Goal: Transaction & Acquisition: Purchase product/service

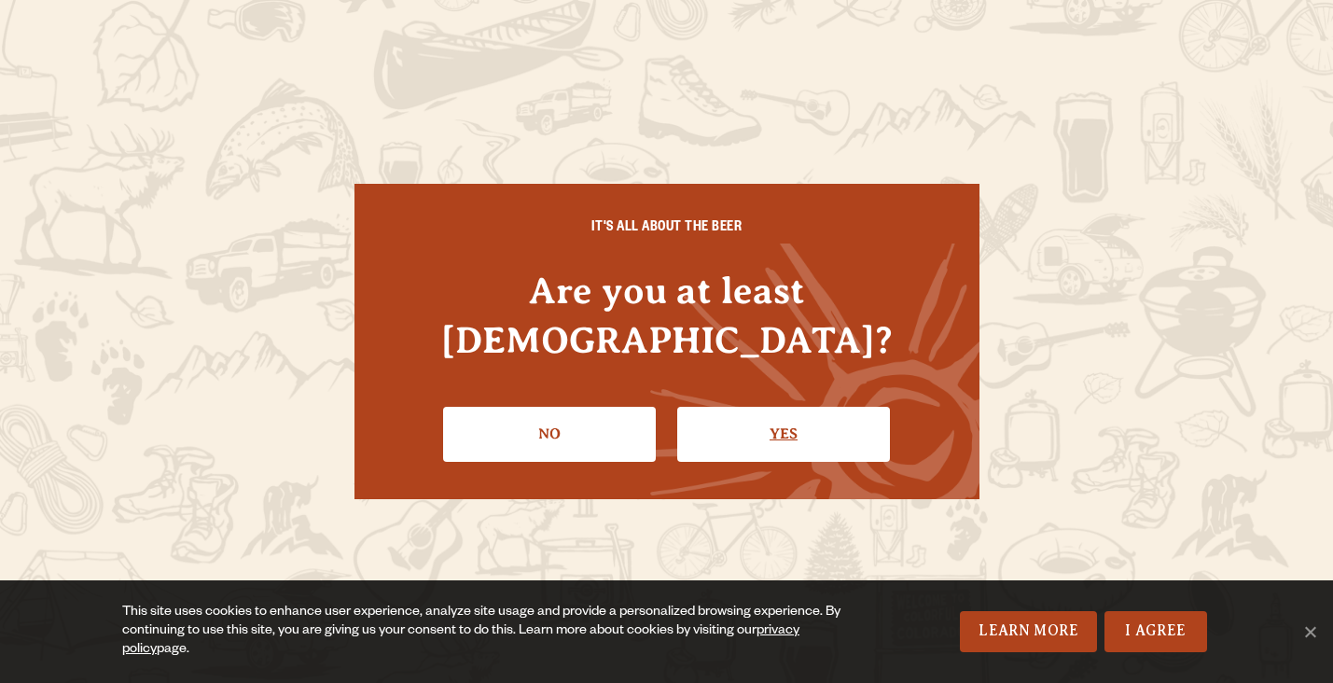
click at [753, 407] on link "Yes" at bounding box center [783, 434] width 213 height 54
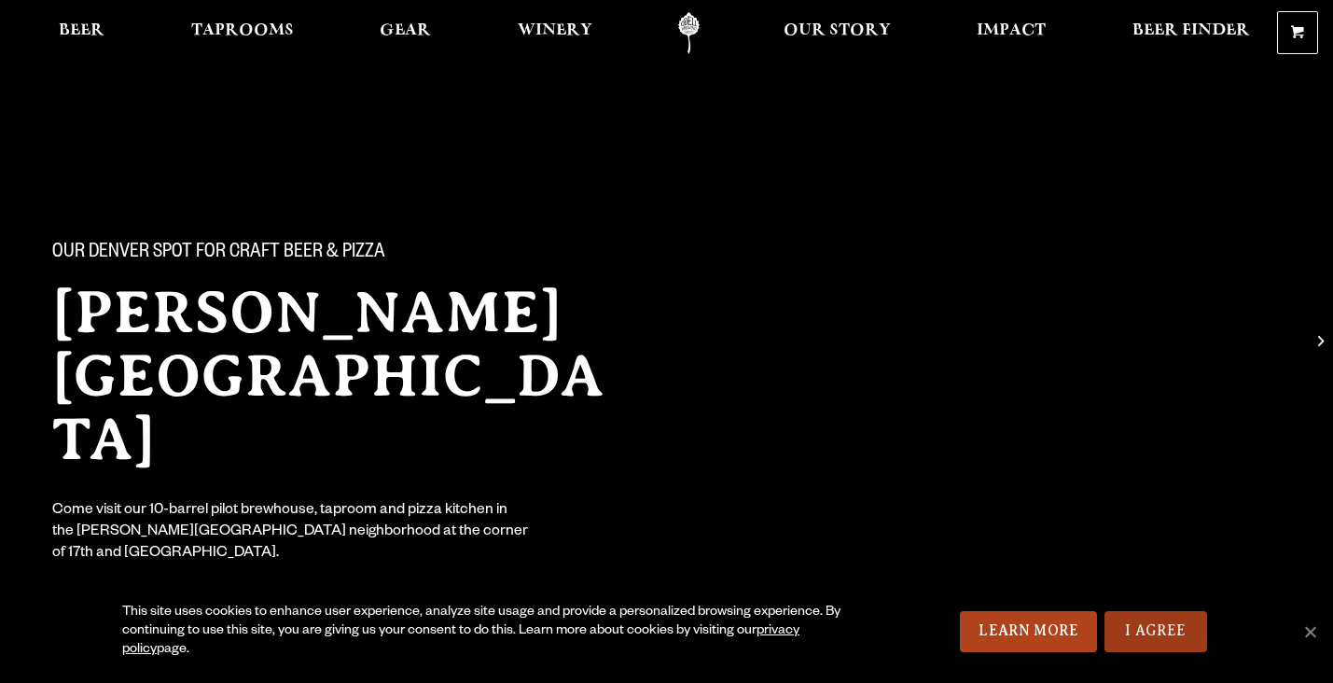
click at [1193, 633] on link "I Agree" at bounding box center [1156, 631] width 103 height 41
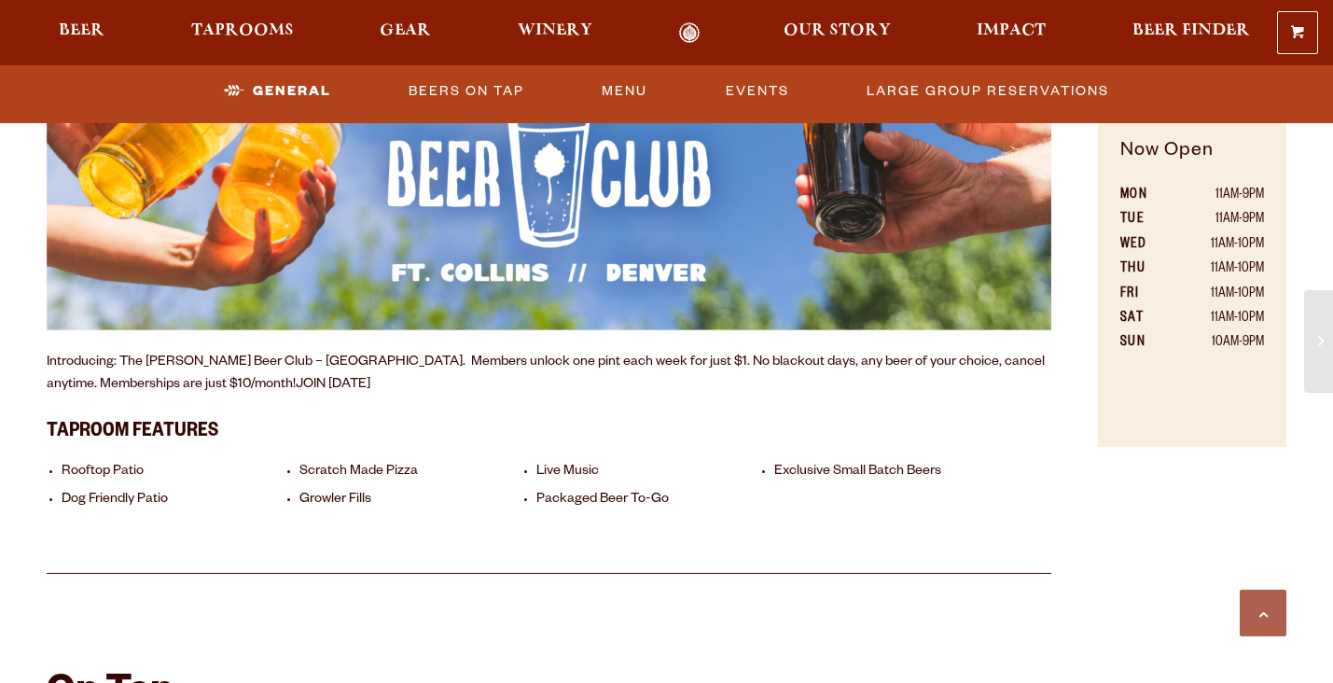
scroll to position [1170, 0]
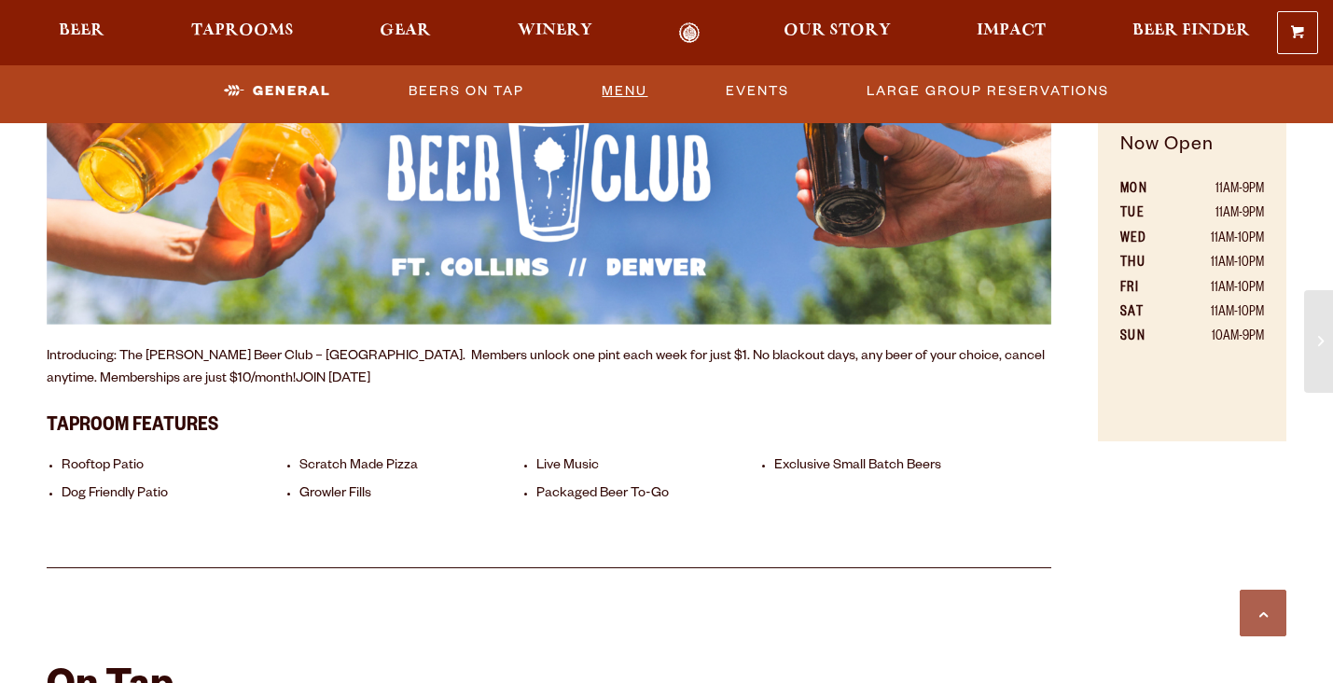
click at [626, 92] on link "Menu" at bounding box center [624, 91] width 61 height 43
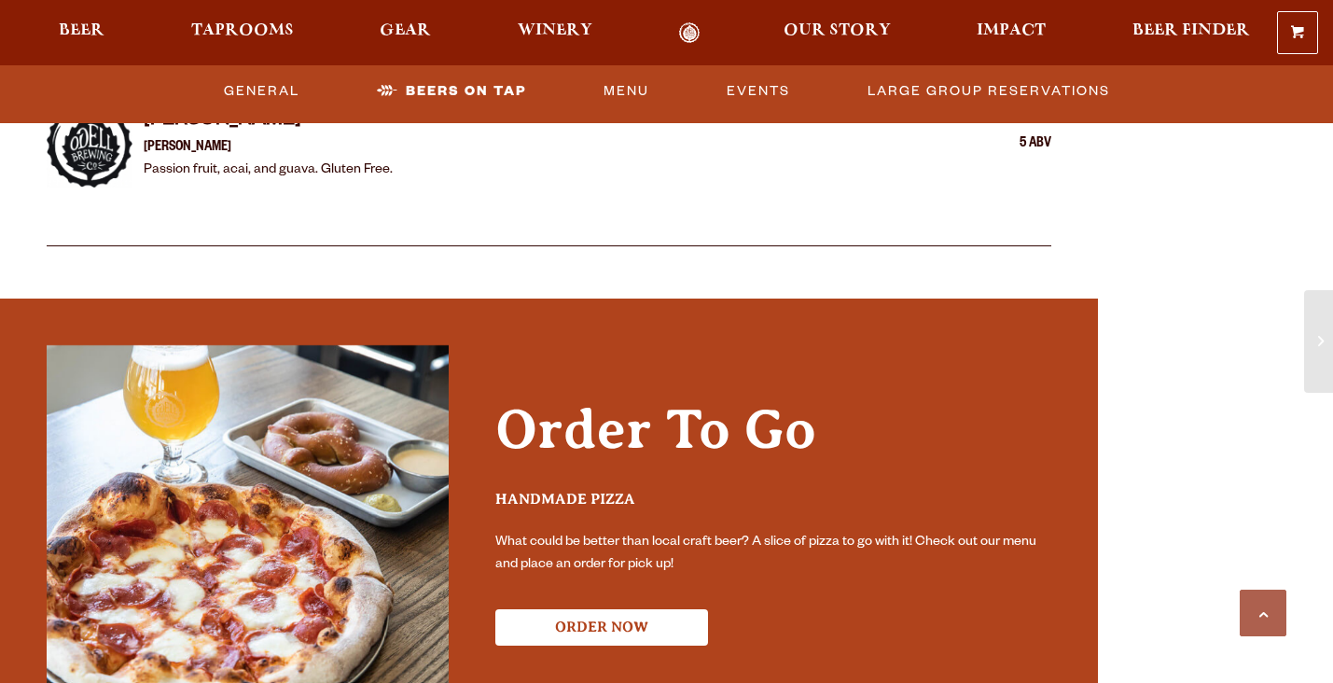
scroll to position [3650, 0]
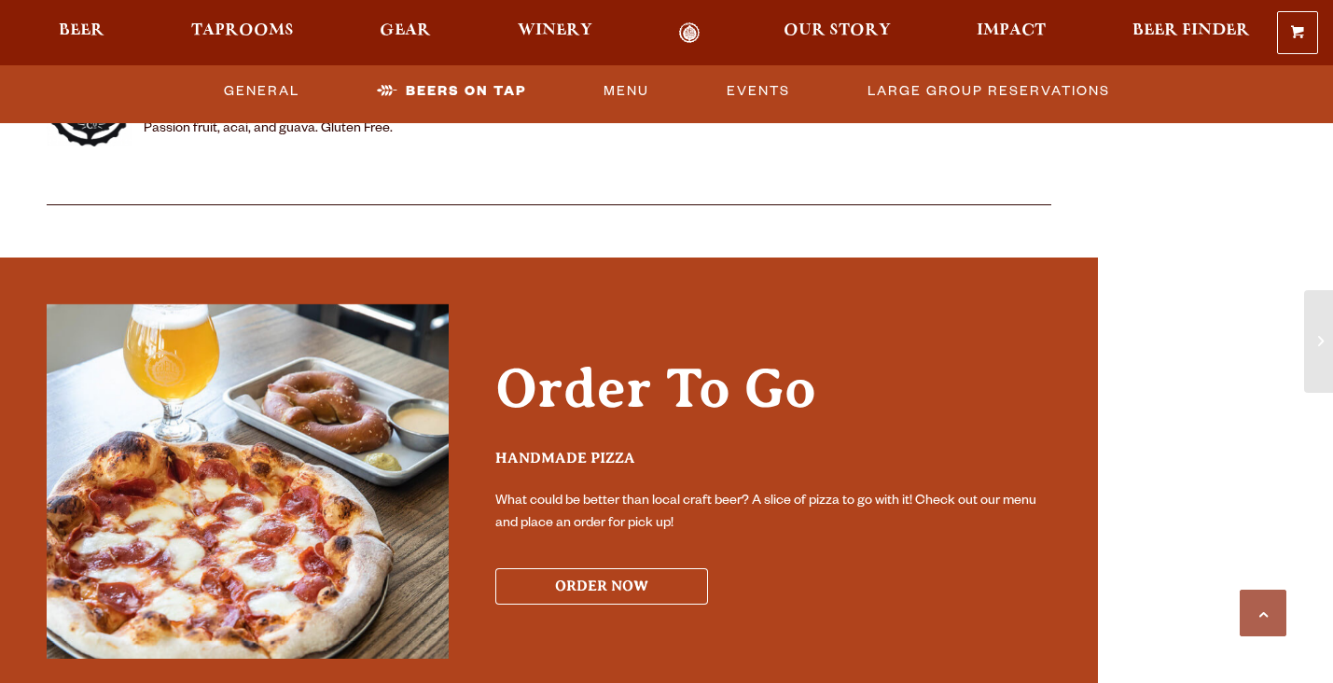
click at [599, 568] on button "ORDER NOW" at bounding box center [601, 586] width 213 height 36
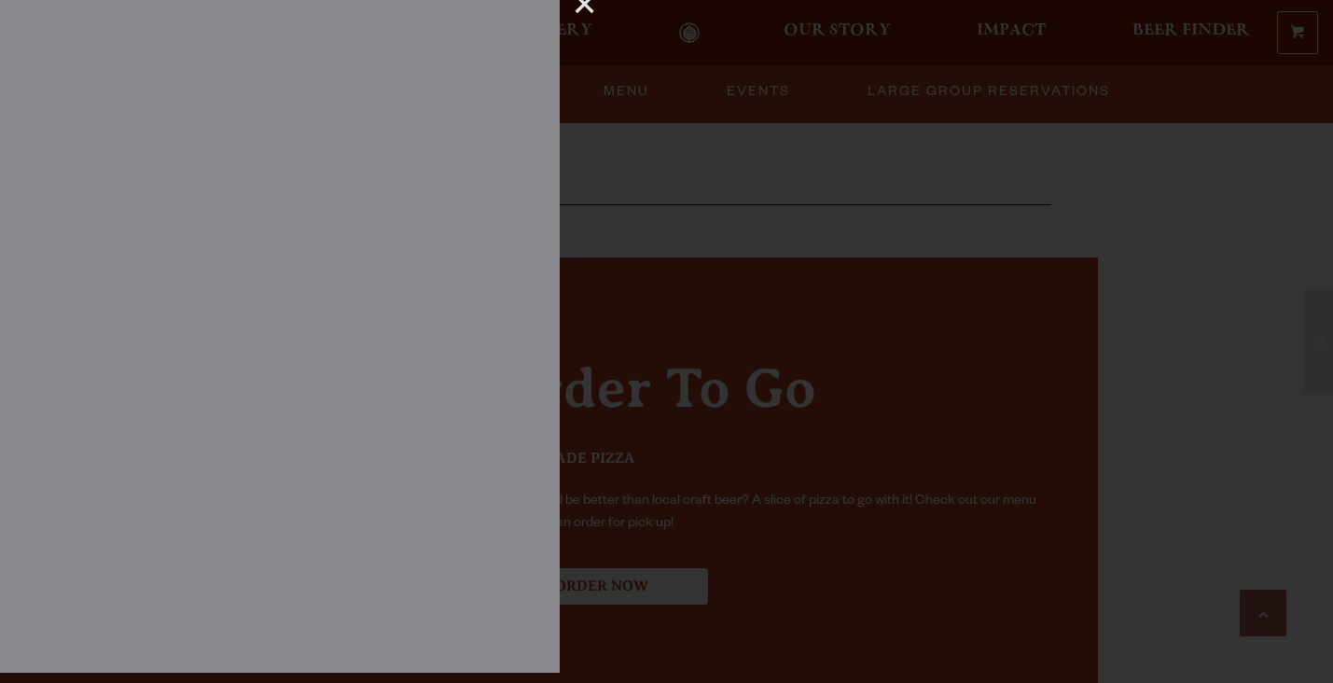
scroll to position [10, 0]
click at [577, 13] on div "×" at bounding box center [578, 12] width 36 height 24
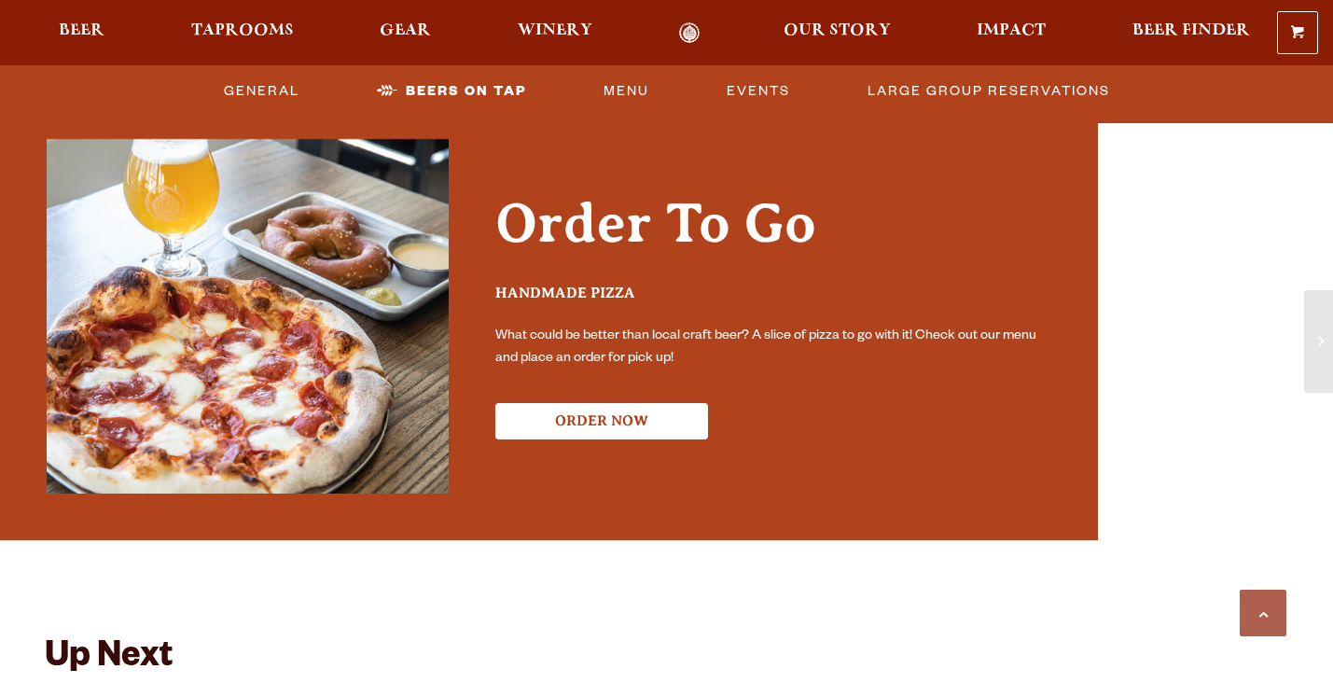
scroll to position [3832, 0]
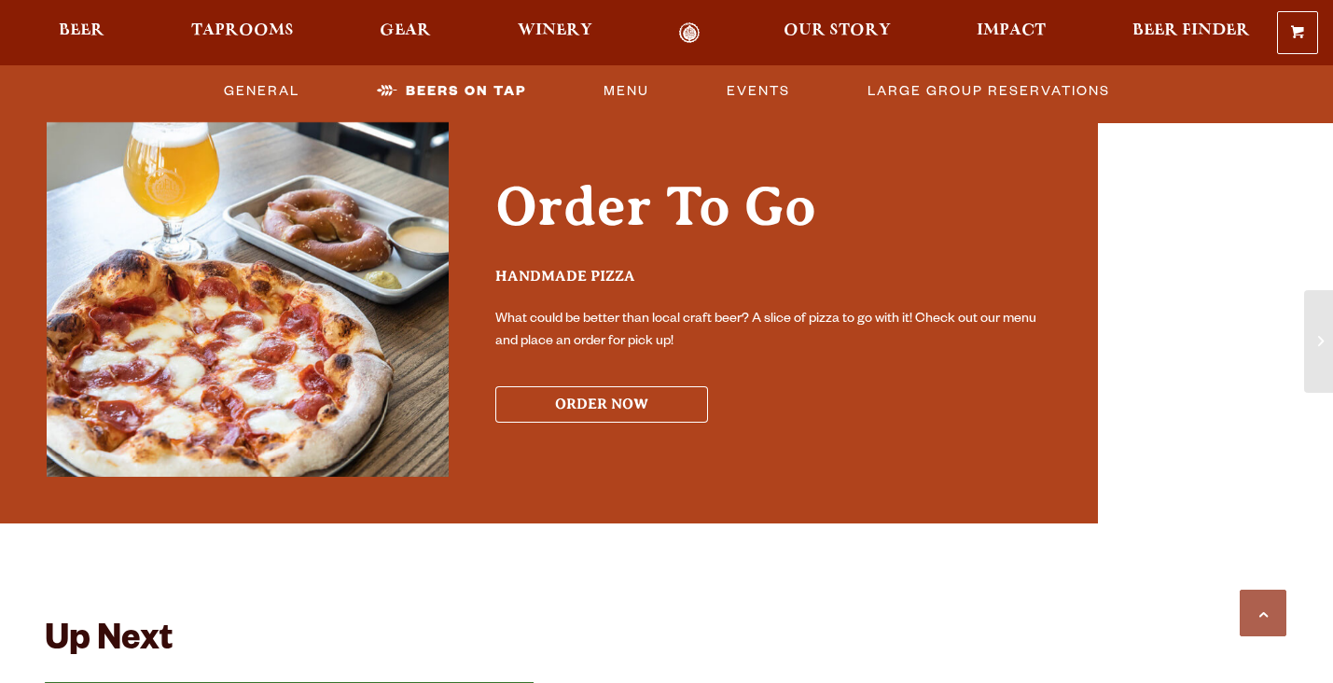
click at [594, 386] on button "ORDER NOW" at bounding box center [601, 404] width 213 height 36
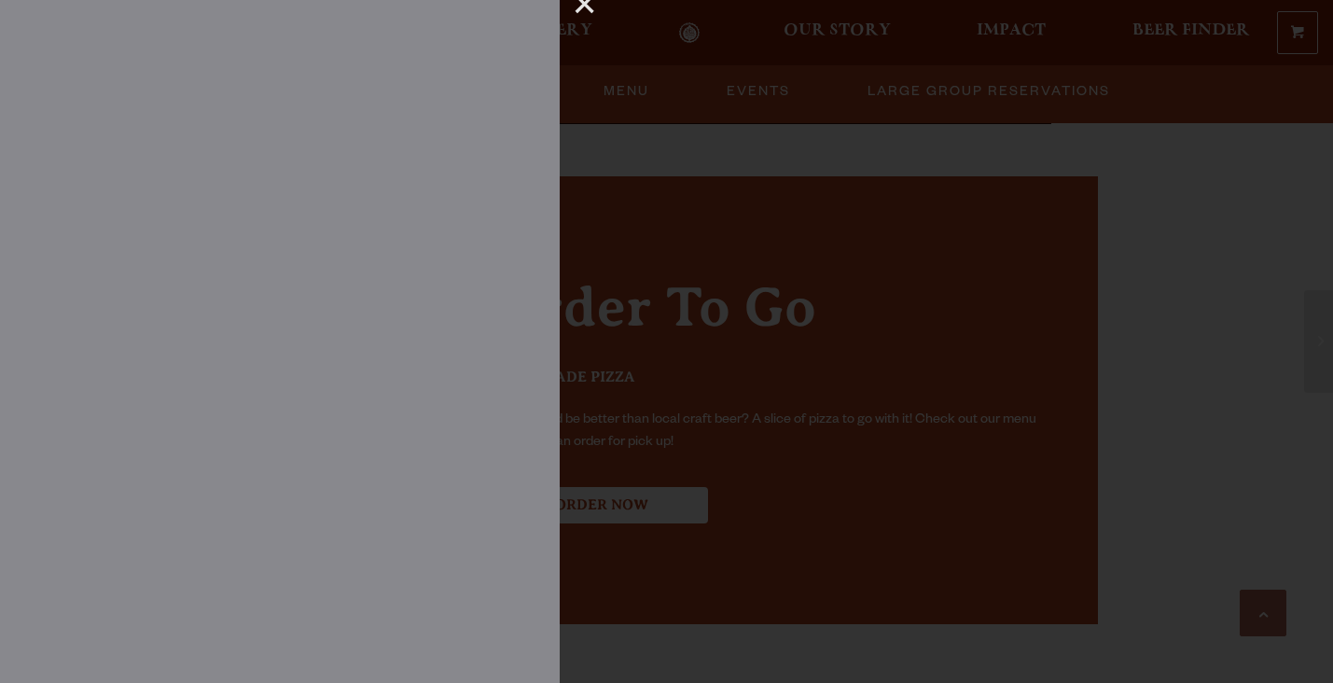
scroll to position [3726, 0]
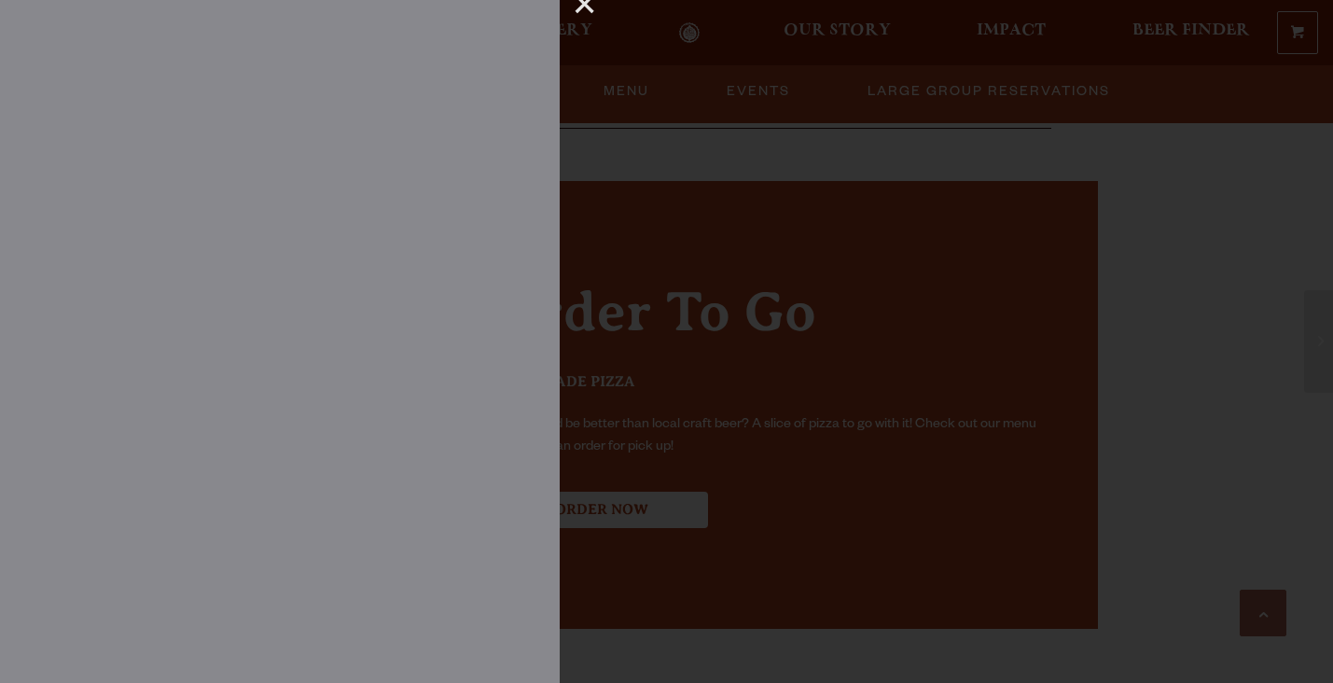
click at [1111, 456] on div at bounding box center [666, 341] width 1333 height 683
click at [578, 6] on div "×" at bounding box center [578, 12] width 36 height 24
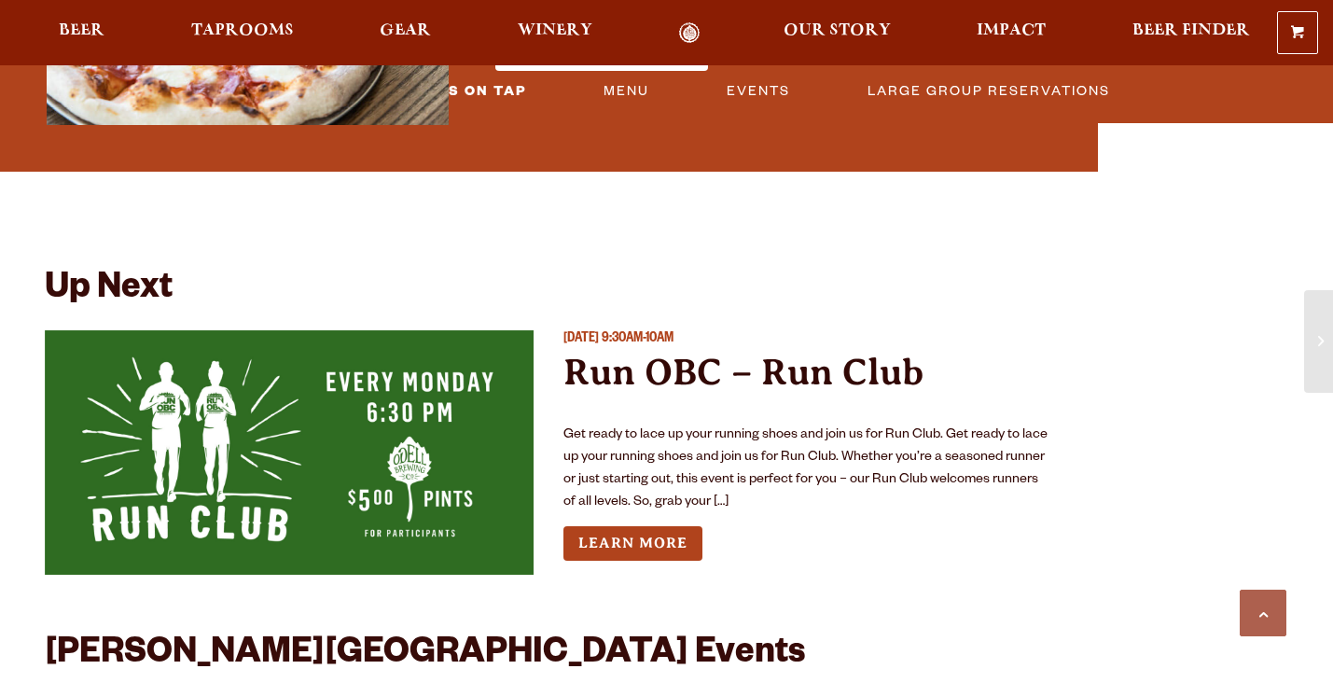
scroll to position [4168, 0]
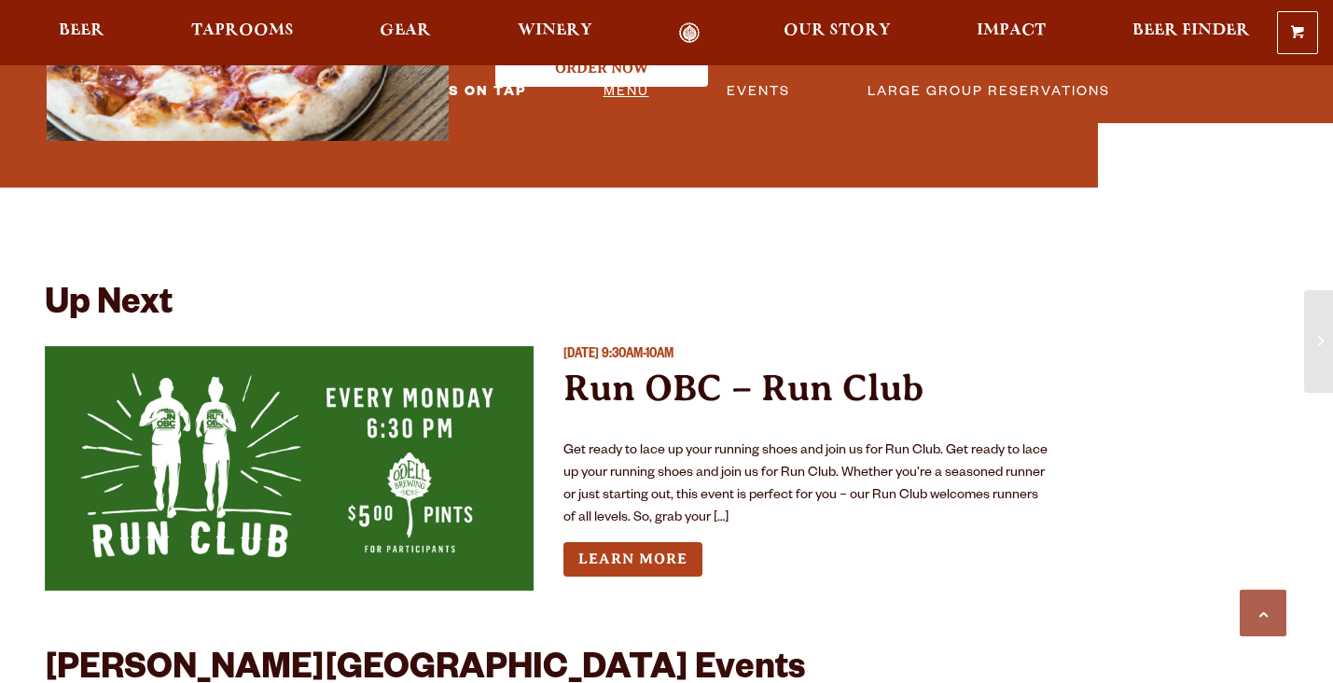
click at [618, 102] on link "Menu" at bounding box center [626, 91] width 61 height 43
